Goal: Communication & Community: Connect with others

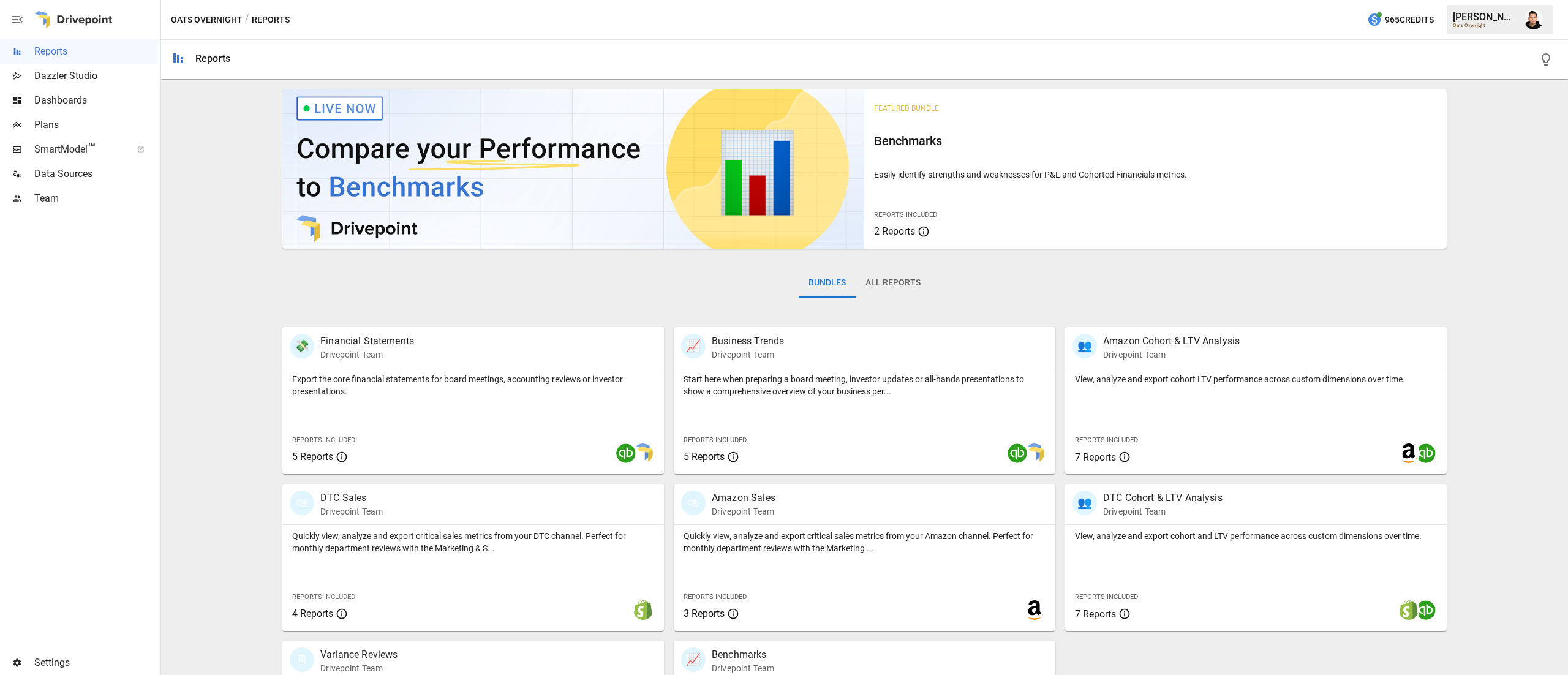
click at [67, 127] on span "Plans" at bounding box center [96, 124] width 124 height 15
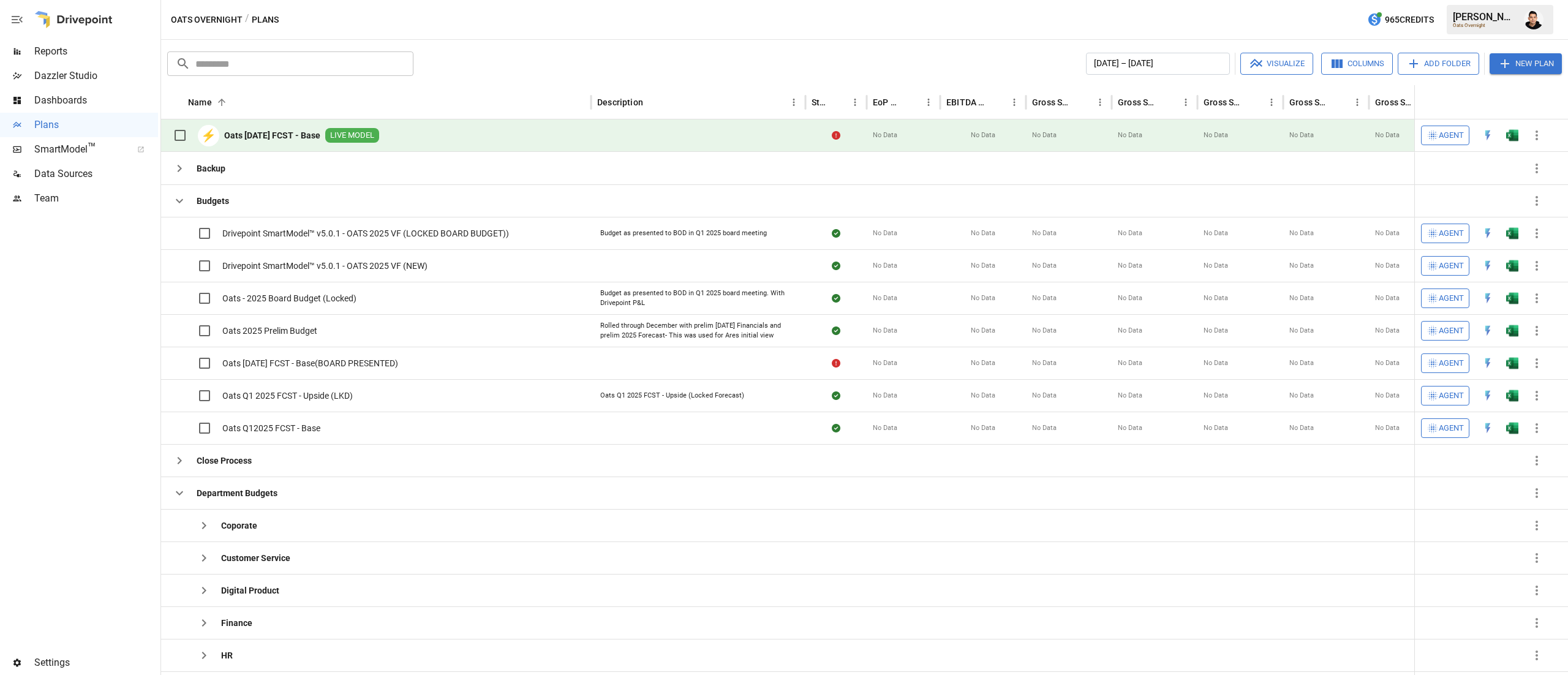
click at [60, 190] on div "Team" at bounding box center [79, 198] width 158 height 24
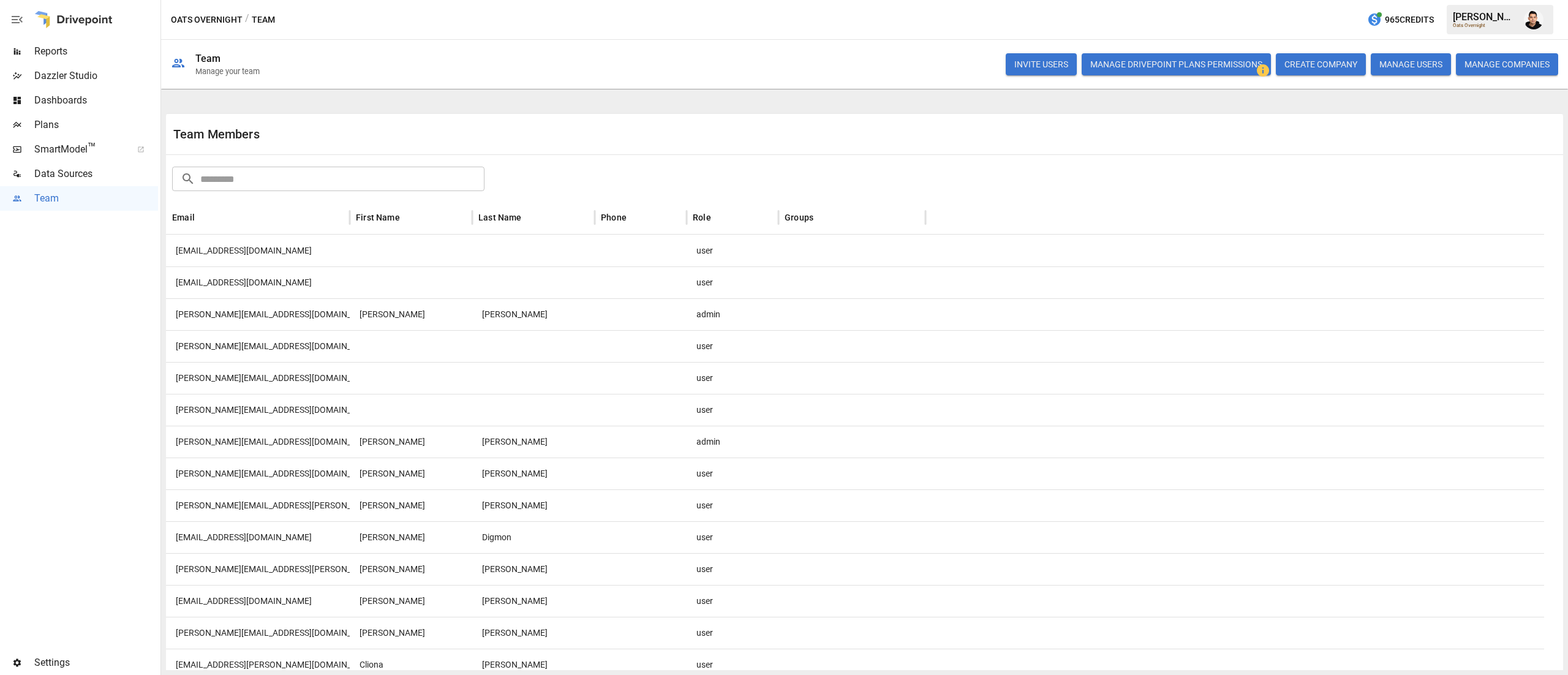
click at [1058, 61] on button "INVITE USERS" at bounding box center [1042, 65] width 71 height 22
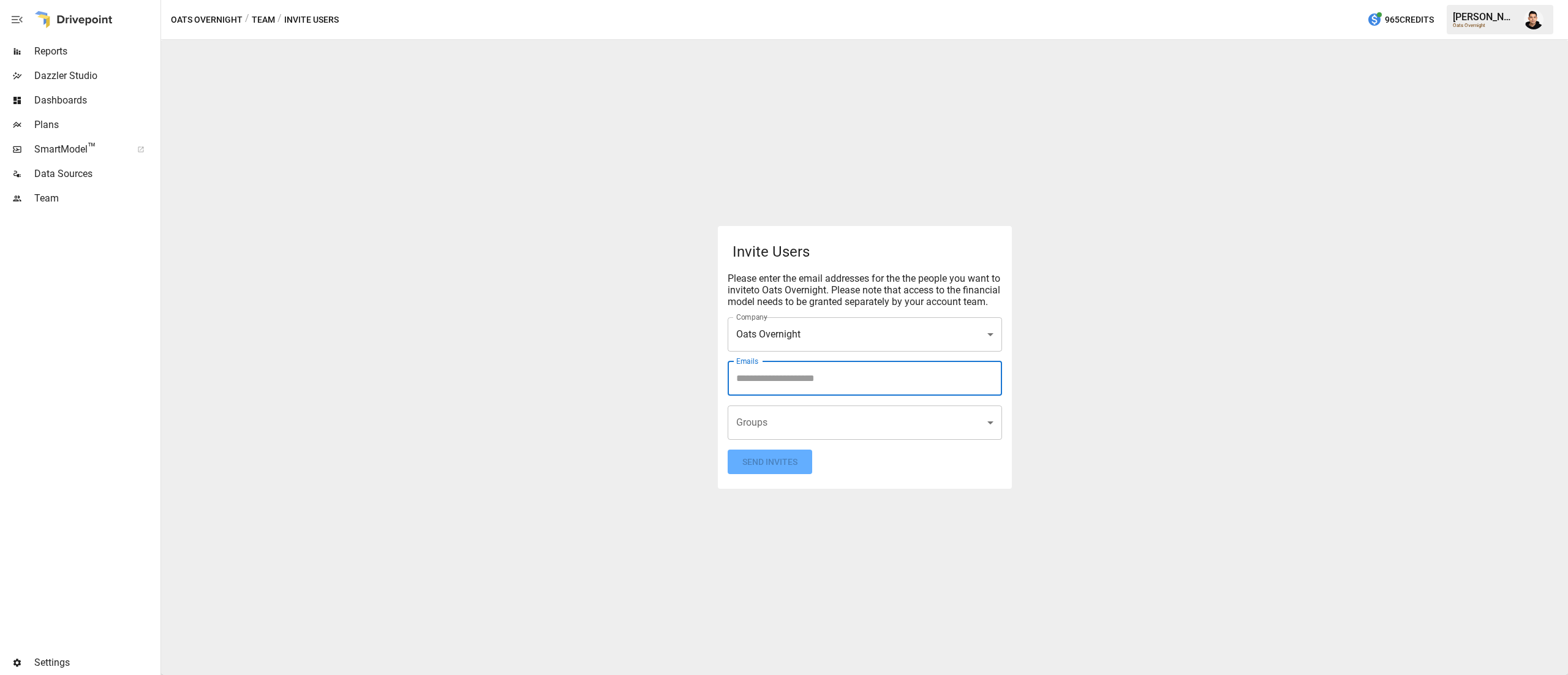
click at [773, 384] on input "Emails" at bounding box center [865, 378] width 264 height 23
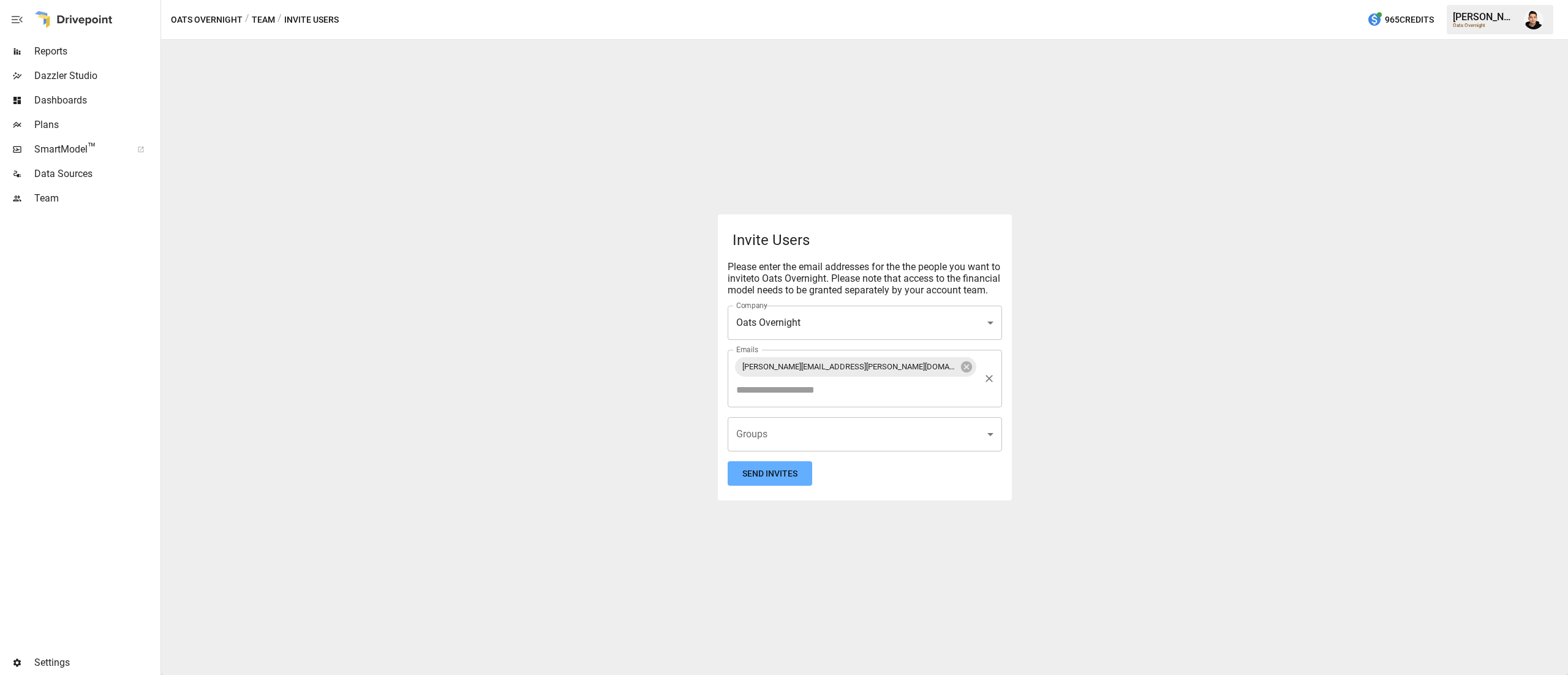
click at [932, 378] on input "Emails" at bounding box center [856, 389] width 245 height 23
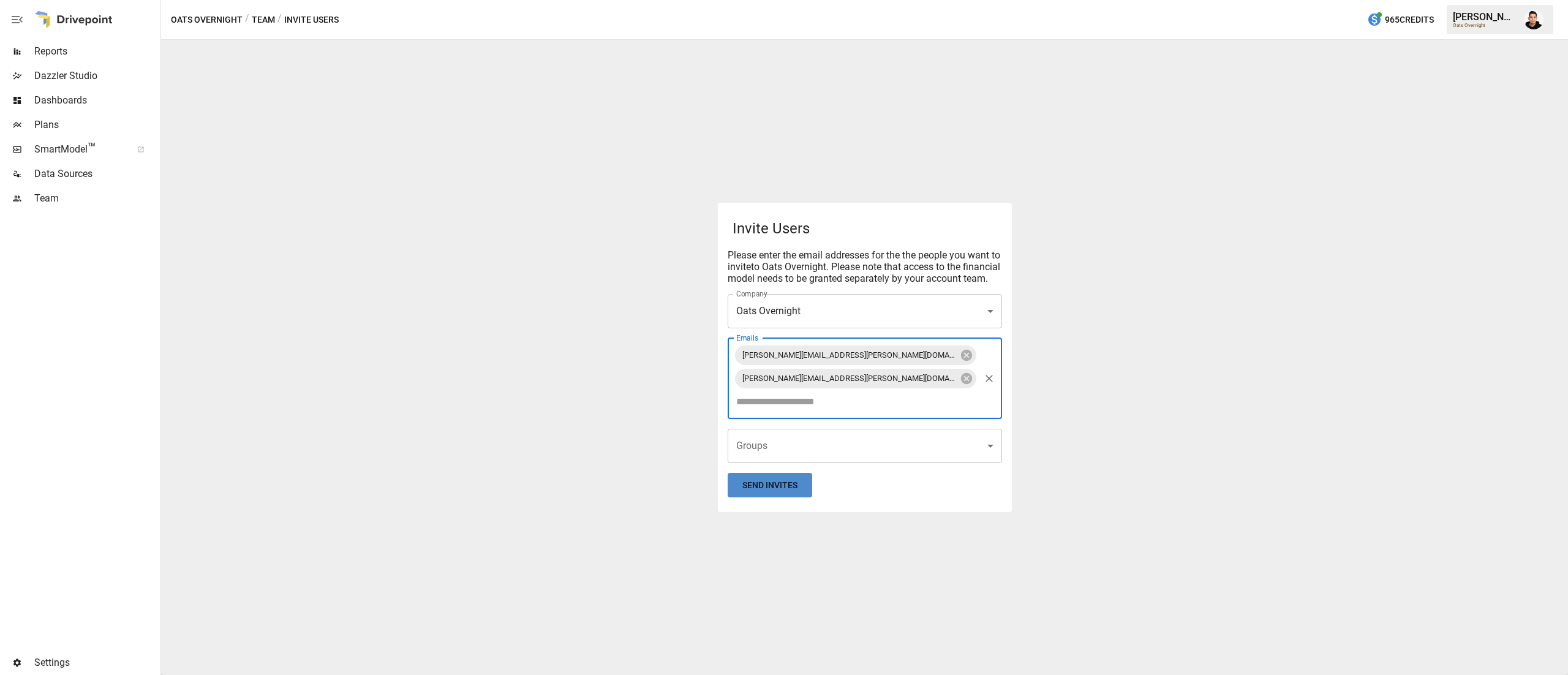
click at [736, 482] on button "Send Invites" at bounding box center [770, 485] width 85 height 25
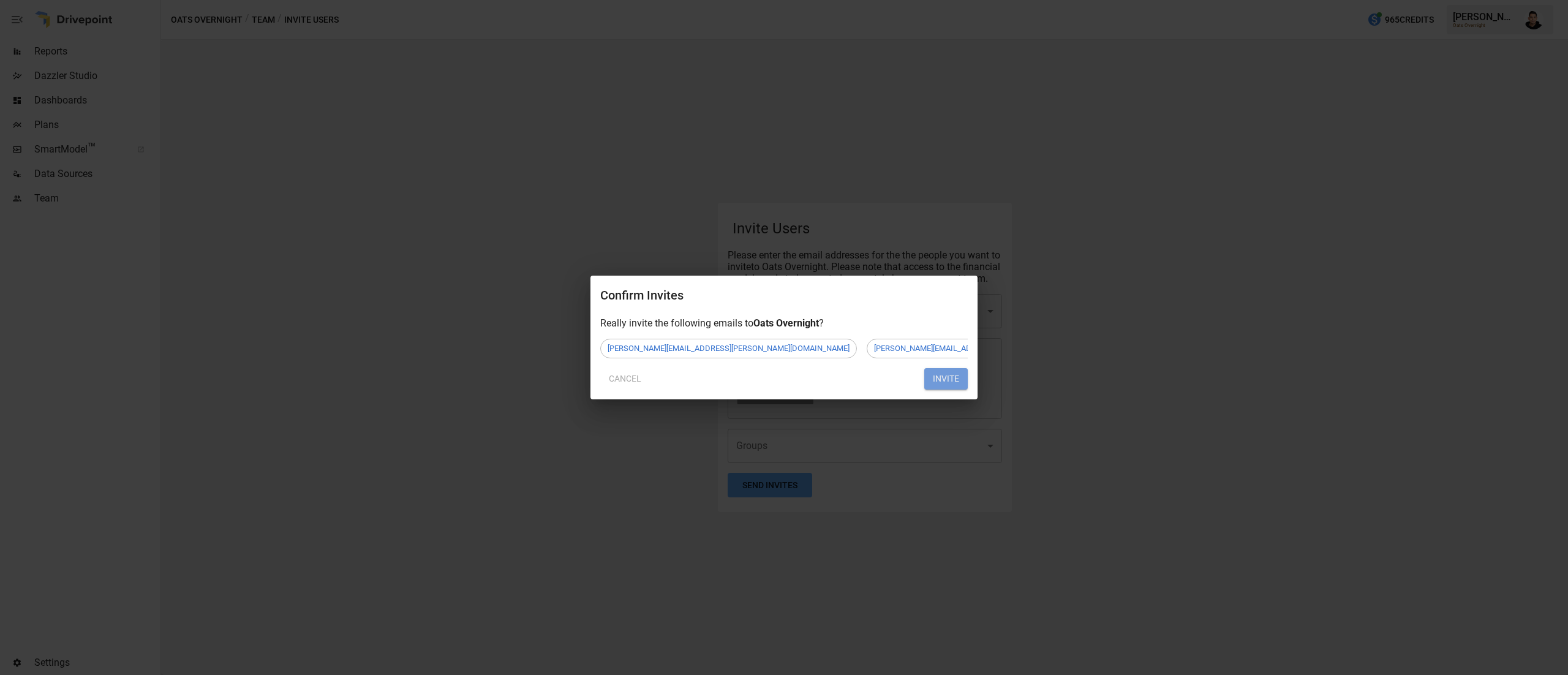
click at [947, 387] on button "INVITE" at bounding box center [946, 379] width 44 height 22
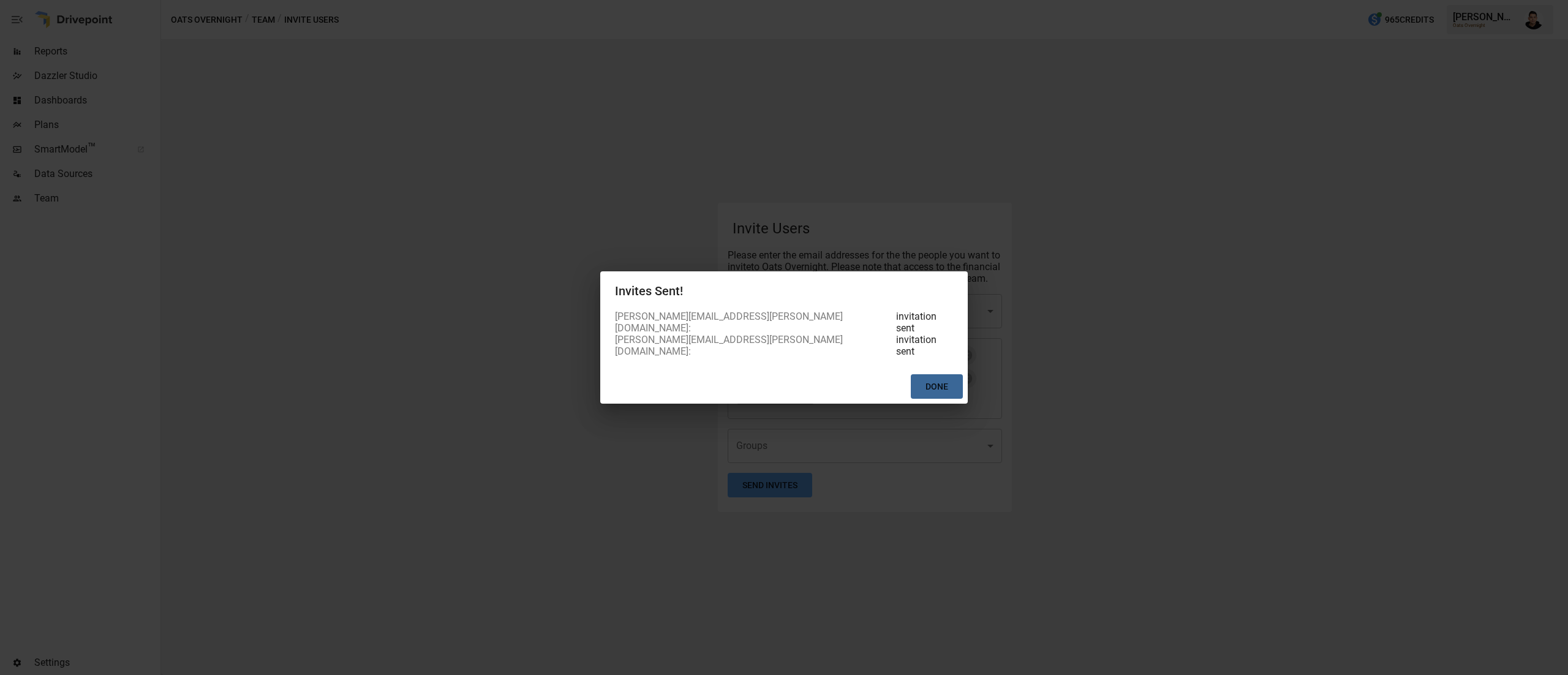
click at [942, 374] on button "Done" at bounding box center [937, 387] width 52 height 25
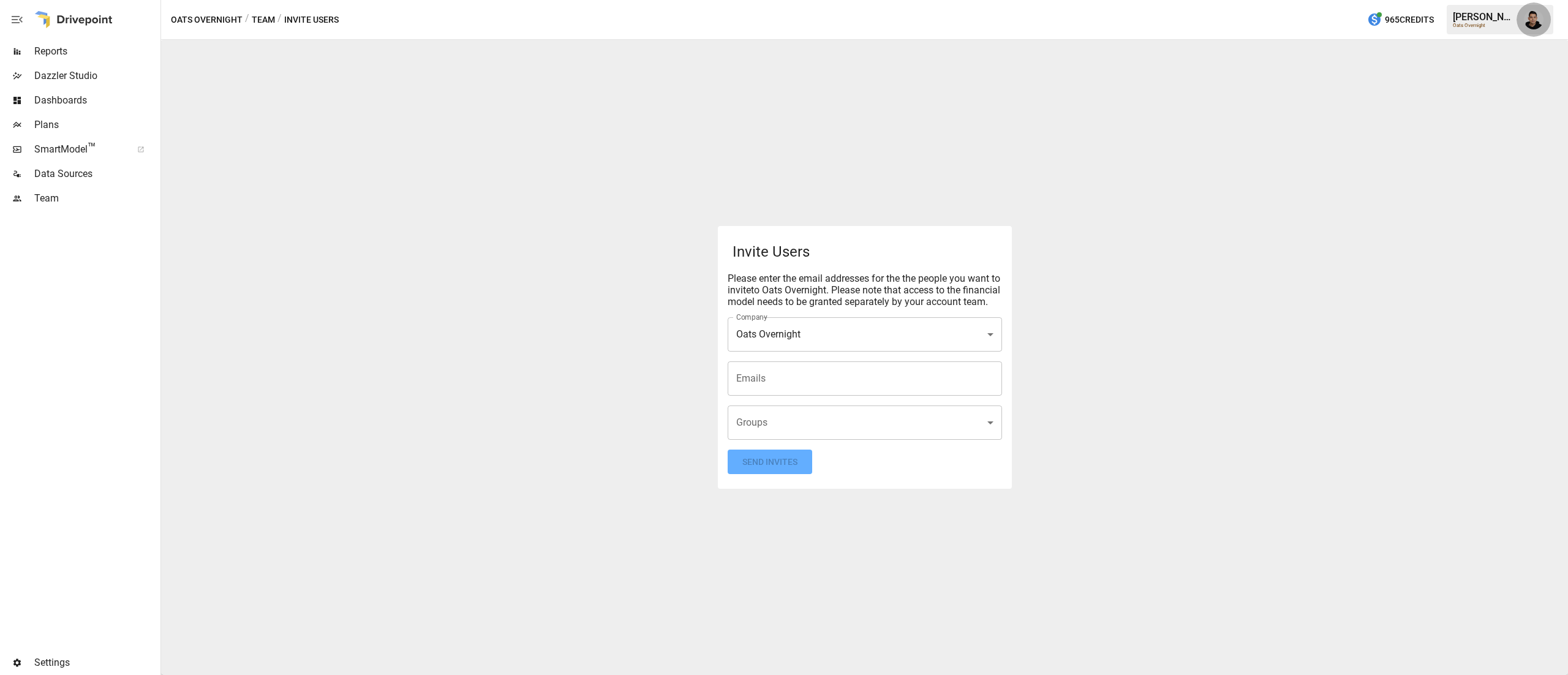
click at [1534, 36] on button "button" at bounding box center [1533, 19] width 34 height 34
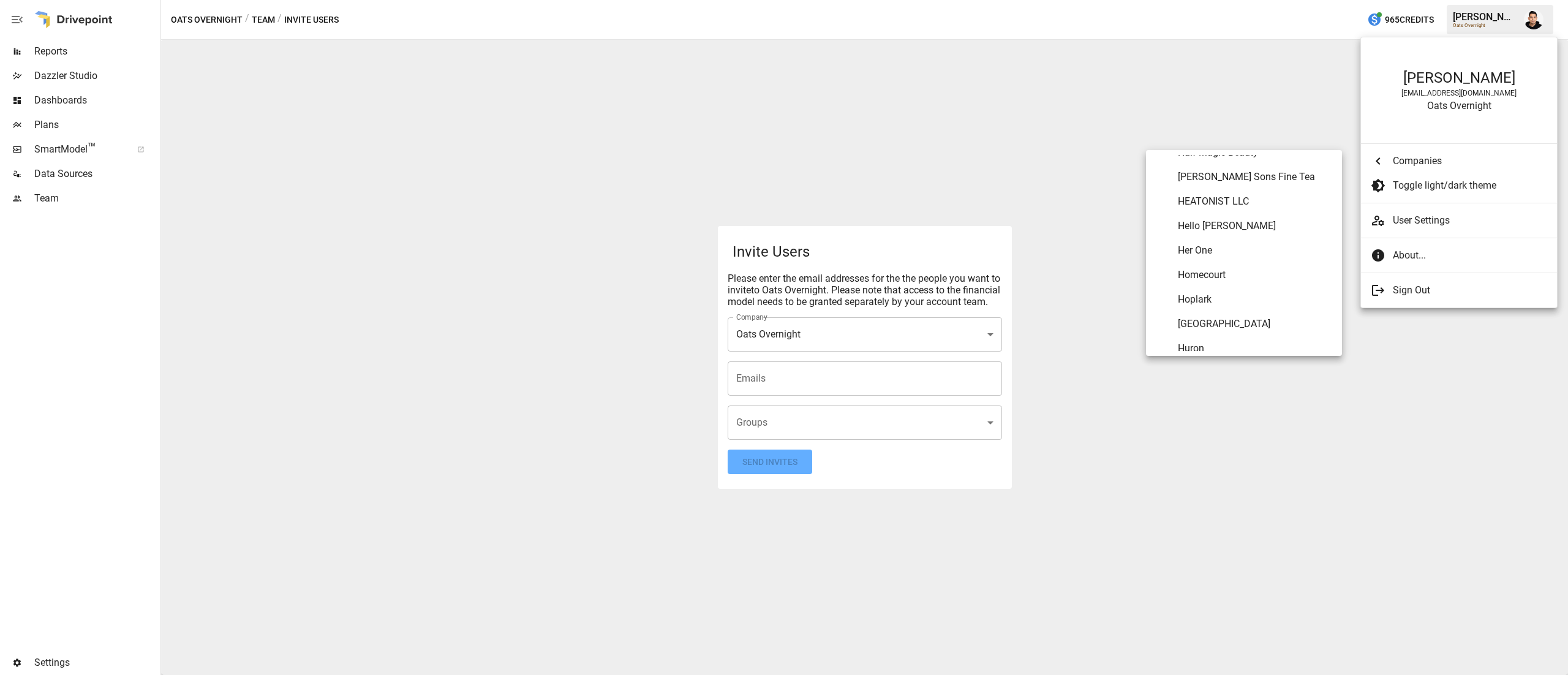
scroll to position [3785, 0]
click at [1250, 246] on span "Lalo" at bounding box center [1255, 252] width 154 height 15
